Goal: Task Accomplishment & Management: Use online tool/utility

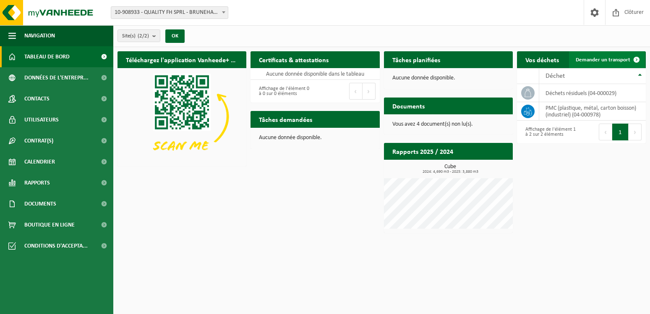
click at [612, 54] on link "Demander un transport" at bounding box center [607, 59] width 76 height 17
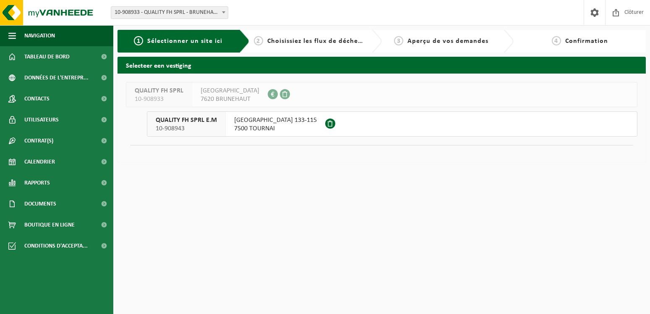
click at [271, 121] on span "[GEOGRAPHIC_DATA] 133-115" at bounding box center [275, 120] width 83 height 8
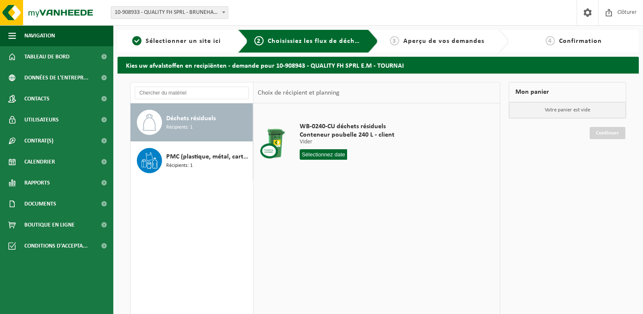
click at [324, 155] on input "text" at bounding box center [323, 154] width 47 height 10
click at [324, 254] on div "26" at bounding box center [322, 255] width 15 height 13
type input "à partir de [DATE]"
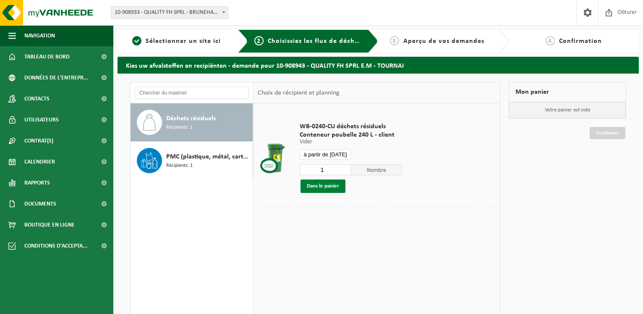
click at [326, 187] on button "Dans le panier" at bounding box center [323, 185] width 45 height 13
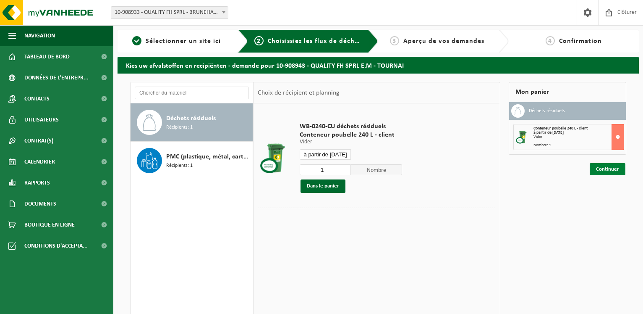
click at [611, 170] on link "Continuer" at bounding box center [608, 169] width 36 height 12
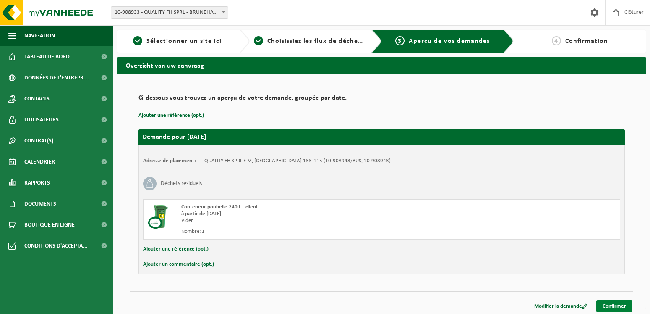
click at [609, 305] on link "Confirmer" at bounding box center [614, 306] width 36 height 12
click at [615, 305] on link "Confirmer" at bounding box center [614, 306] width 36 height 12
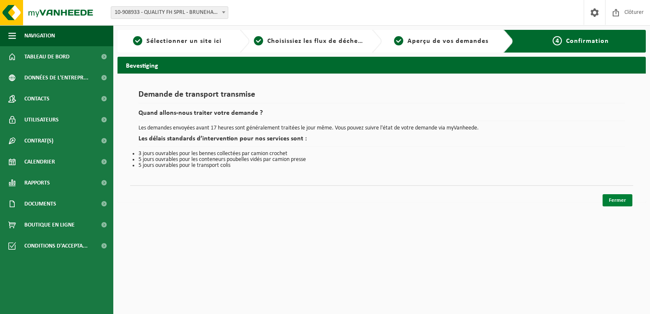
click at [617, 201] on link "Fermer" at bounding box center [618, 200] width 30 height 12
